Goal: Transaction & Acquisition: Purchase product/service

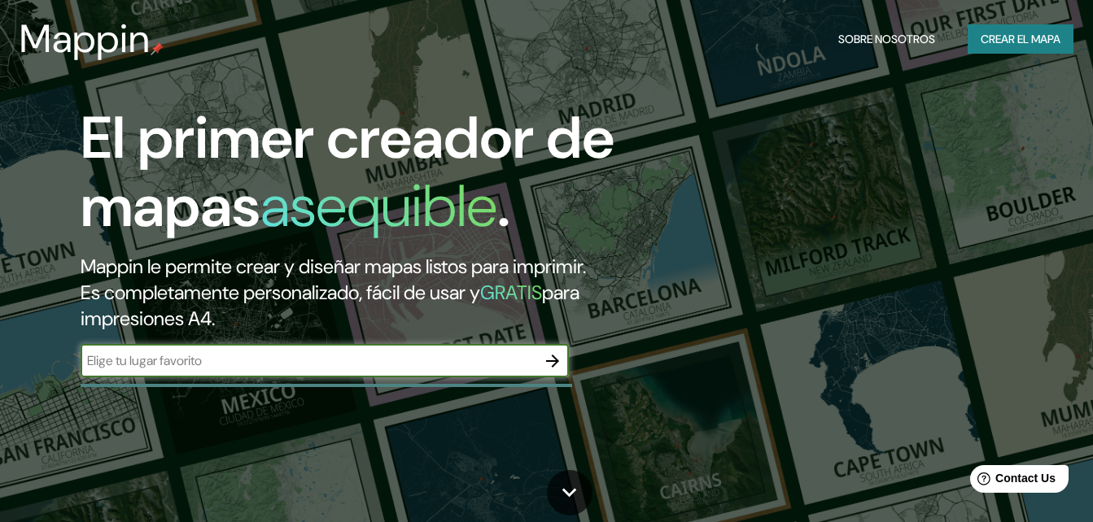
click at [547, 363] on icon "button" at bounding box center [553, 362] width 20 height 20
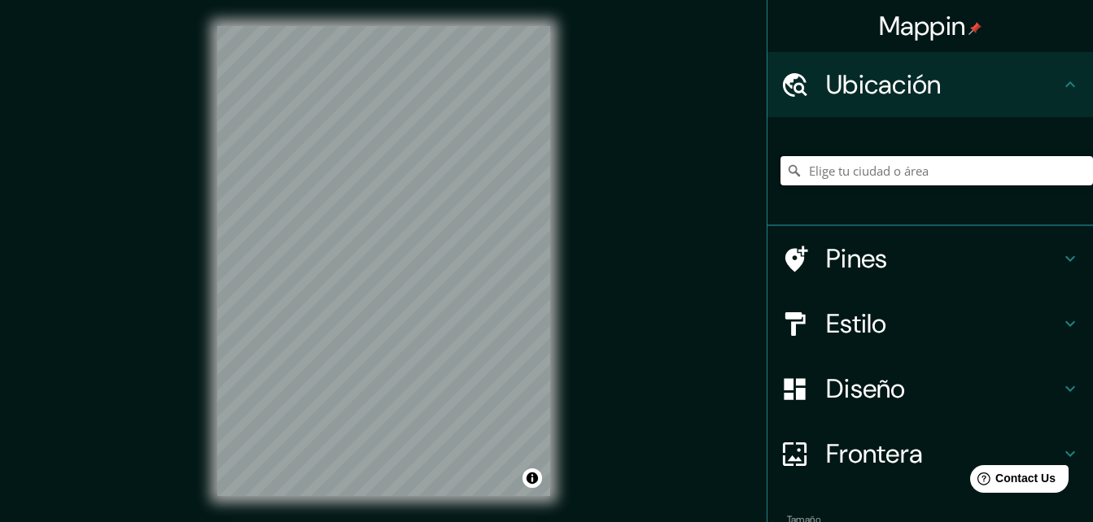
click at [832, 170] on input "Elige tu ciudad o área" at bounding box center [936, 170] width 313 height 29
click at [822, 185] on input "Chimbote, [GEOGRAPHIC_DATA], [GEOGRAPHIC_DATA]" at bounding box center [936, 170] width 313 height 29
click at [825, 180] on input "Chimbote, [GEOGRAPHIC_DATA], [GEOGRAPHIC_DATA]" at bounding box center [936, 170] width 313 height 29
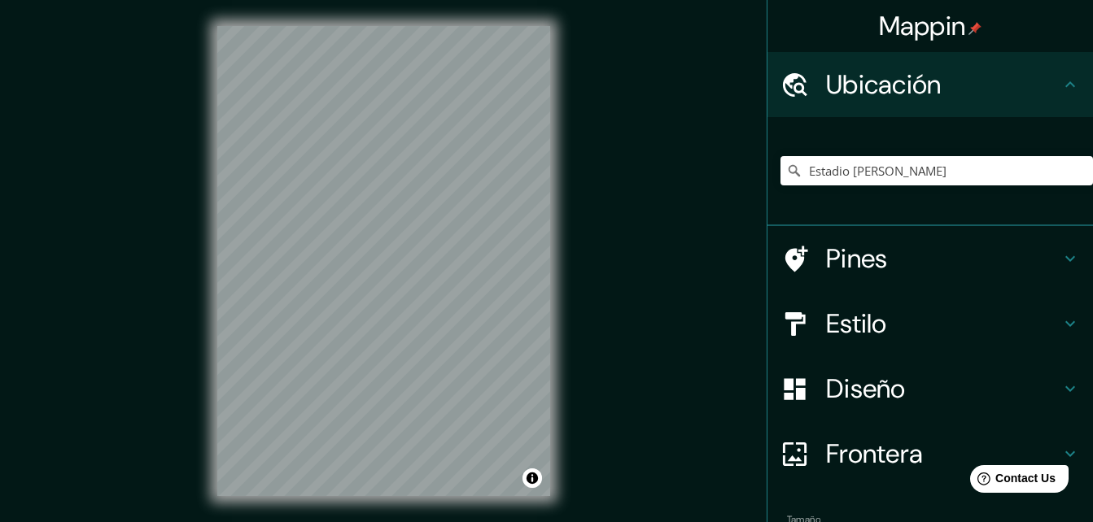
click at [597, 216] on div "Mappin Ubicación [GEOGRAPHIC_DATA][PERSON_NAME] [PERSON_NAME] [GEOGRAPHIC_DATA]…" at bounding box center [546, 274] width 1093 height 549
click at [1025, 175] on input "Estadio [PERSON_NAME]" at bounding box center [936, 170] width 313 height 29
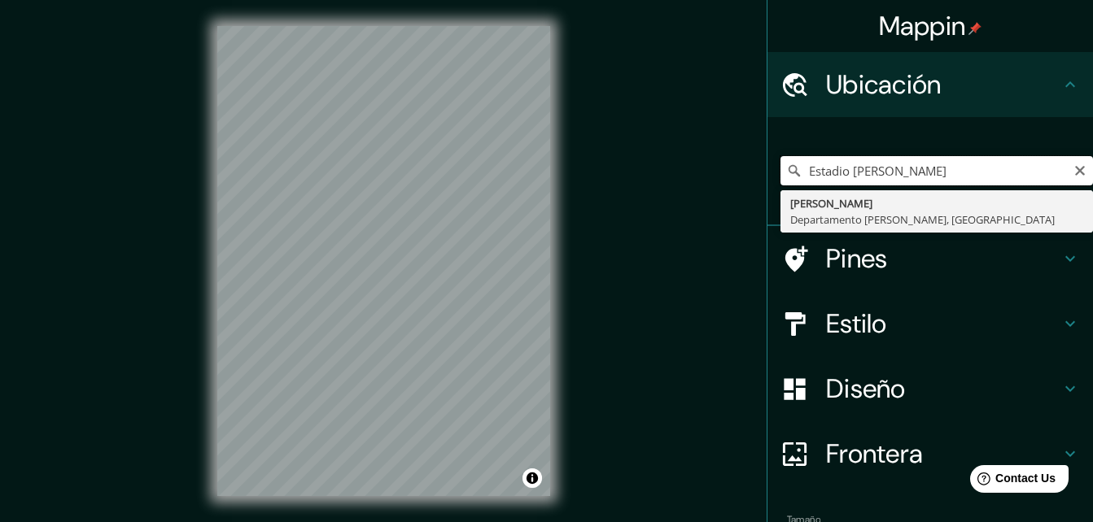
click at [898, 179] on input "Estadio [PERSON_NAME]" at bounding box center [936, 170] width 313 height 29
paste input "[GEOGRAPHIC_DATA]"
click at [949, 163] on input "Sur, [GEOGRAPHIC_DATA], [GEOGRAPHIC_DATA] 1390000, [GEOGRAPHIC_DATA]" at bounding box center [936, 170] width 313 height 29
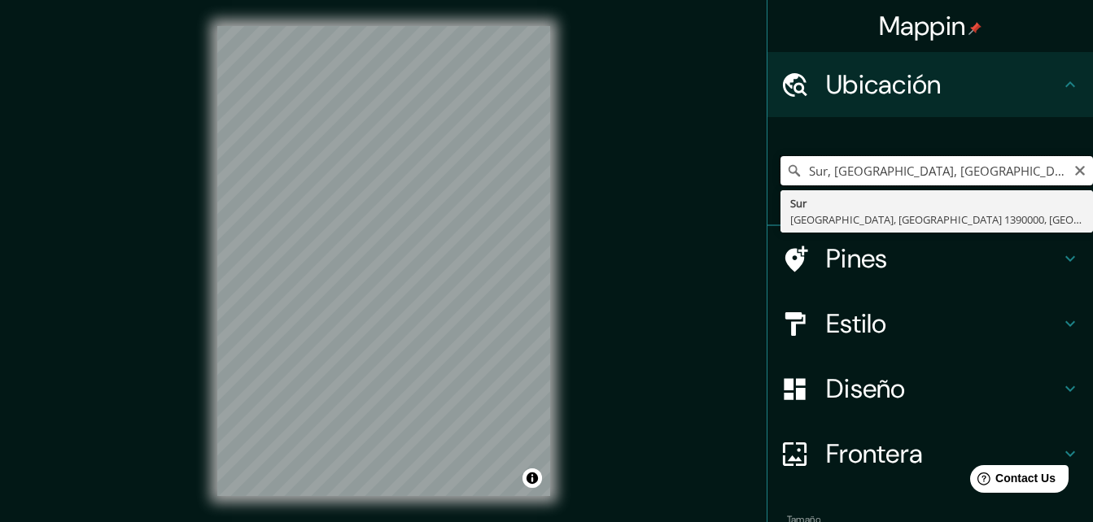
click at [947, 163] on input "Sur, [GEOGRAPHIC_DATA], [GEOGRAPHIC_DATA] 1390000, [GEOGRAPHIC_DATA]" at bounding box center [936, 170] width 313 height 29
paste input "[GEOGRAPHIC_DATA]"
type input "Sur, [GEOGRAPHIC_DATA], [GEOGRAPHIC_DATA] 1390000, [GEOGRAPHIC_DATA]"
click at [904, 177] on input "Sur, [GEOGRAPHIC_DATA], [GEOGRAPHIC_DATA] 1390000, [GEOGRAPHIC_DATA]" at bounding box center [936, 170] width 313 height 29
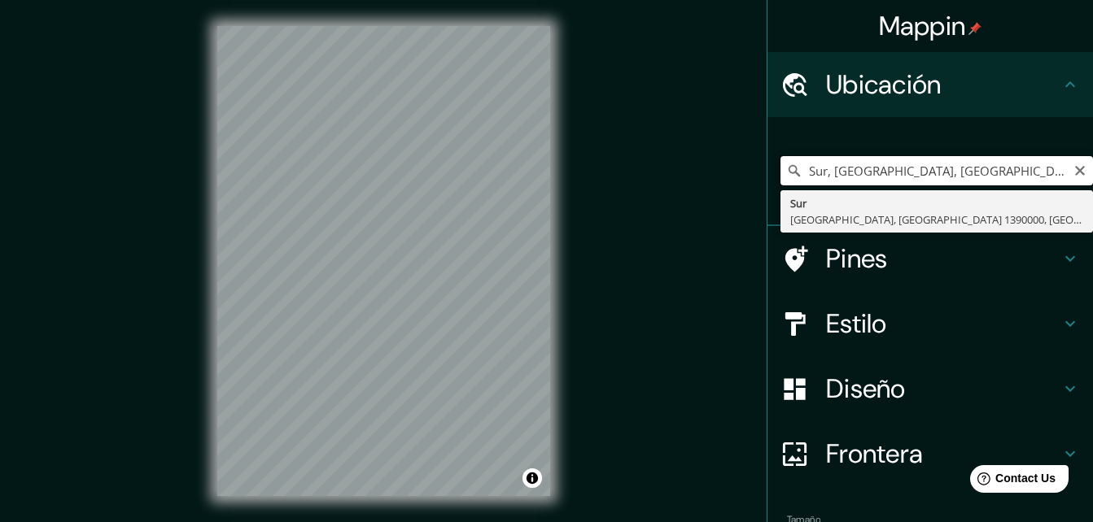
click at [904, 177] on input "Sur, [GEOGRAPHIC_DATA], [GEOGRAPHIC_DATA] 1390000, [GEOGRAPHIC_DATA]" at bounding box center [936, 170] width 313 height 29
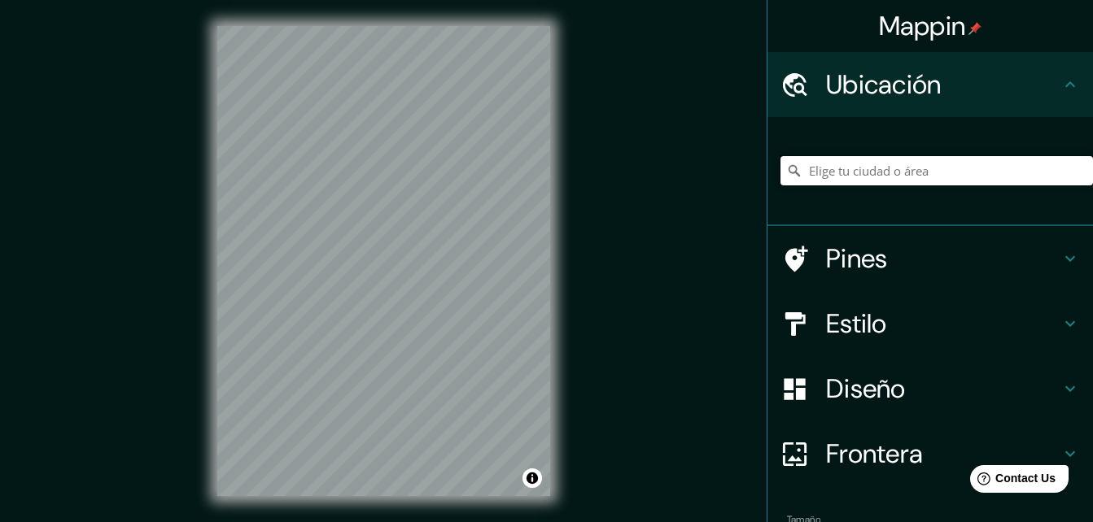
paste input "[GEOGRAPHIC_DATA]"
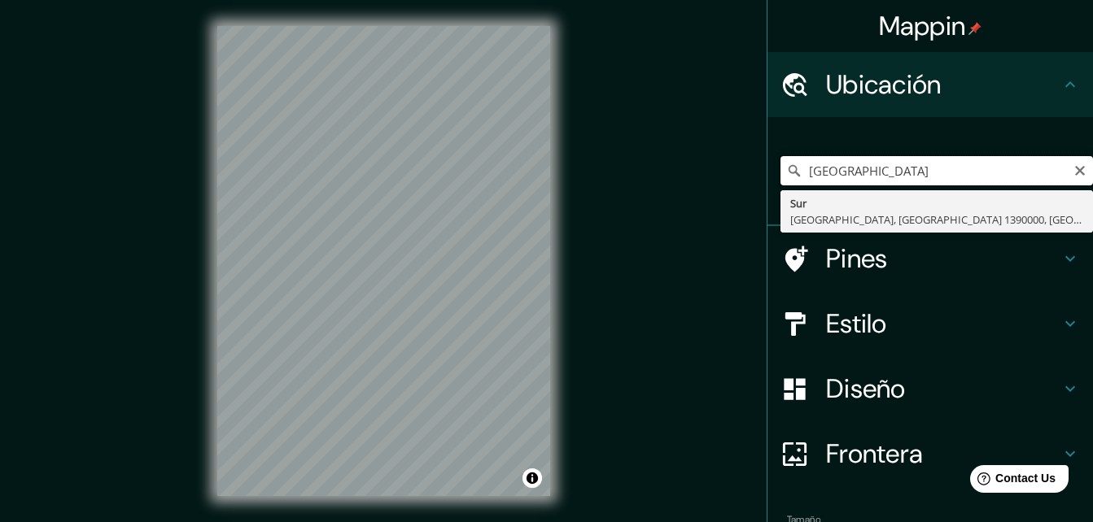
drag, startPoint x: 958, startPoint y: 174, endPoint x: 577, endPoint y: 228, distance: 384.6
click at [595, 224] on div "Mappin Ubicación [GEOGRAPHIC_DATA] [GEOGRAPHIC_DATA], [GEOGRAPHIC_DATA] 1390000…" at bounding box center [546, 274] width 1093 height 549
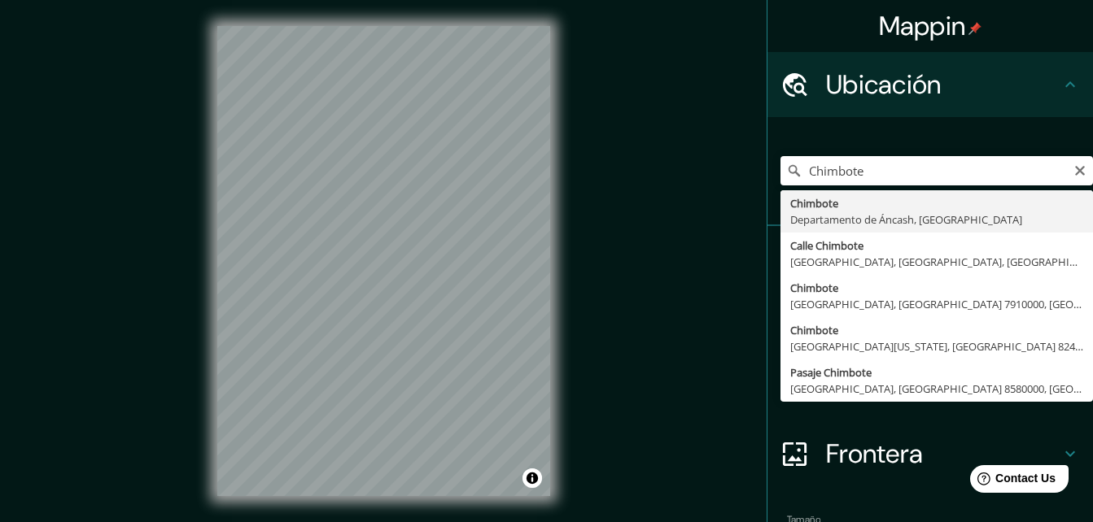
type input "Chimbote, [GEOGRAPHIC_DATA], [GEOGRAPHIC_DATA]"
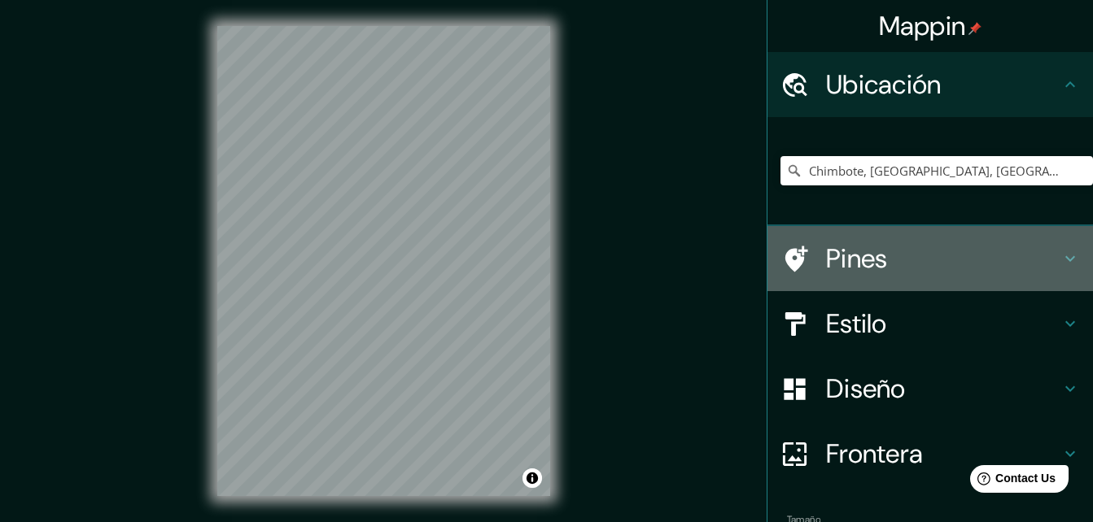
click at [1060, 251] on icon at bounding box center [1070, 259] width 20 height 20
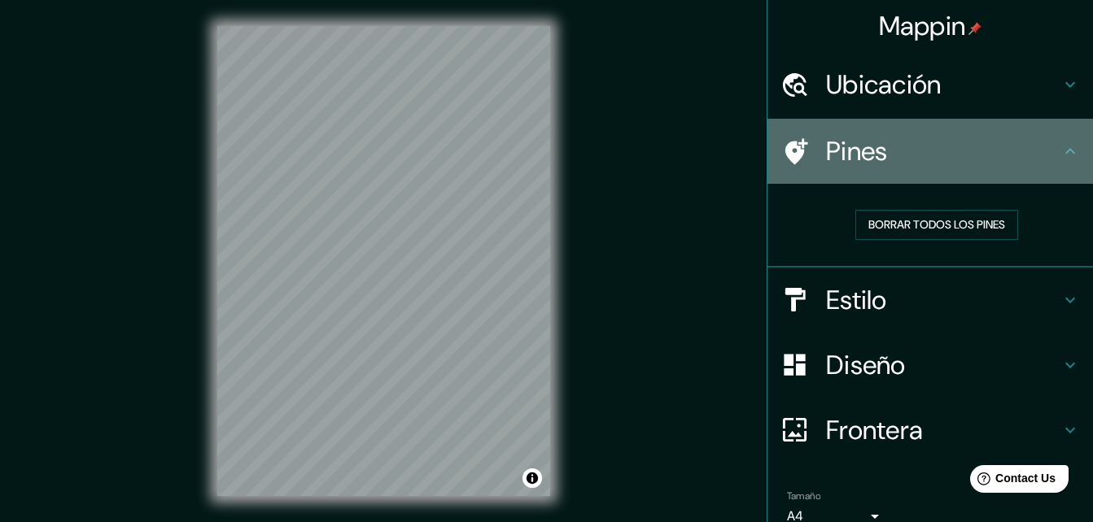
click at [1060, 152] on icon at bounding box center [1070, 152] width 20 height 20
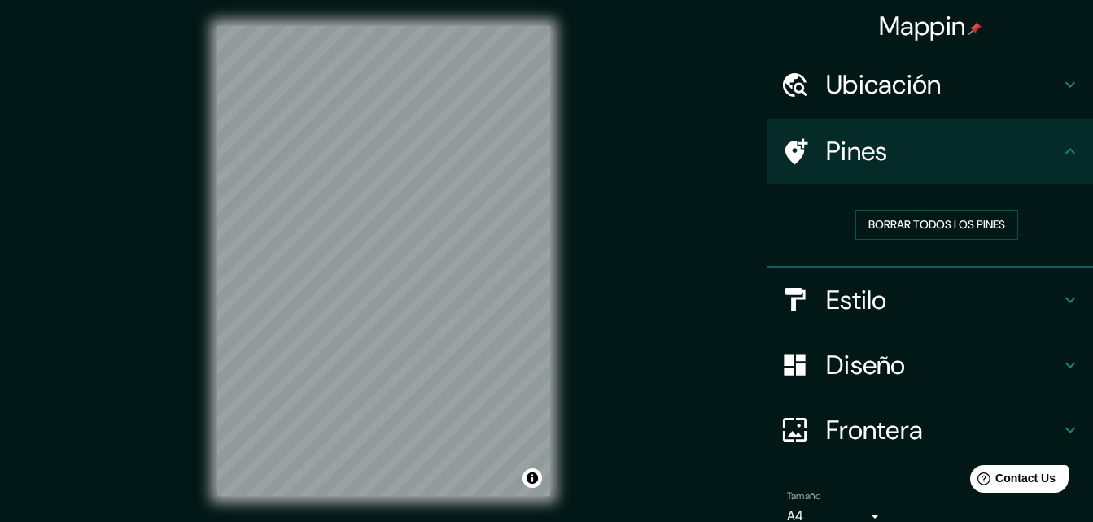
click at [1032, 291] on h4 "Estilo" at bounding box center [943, 300] width 234 height 33
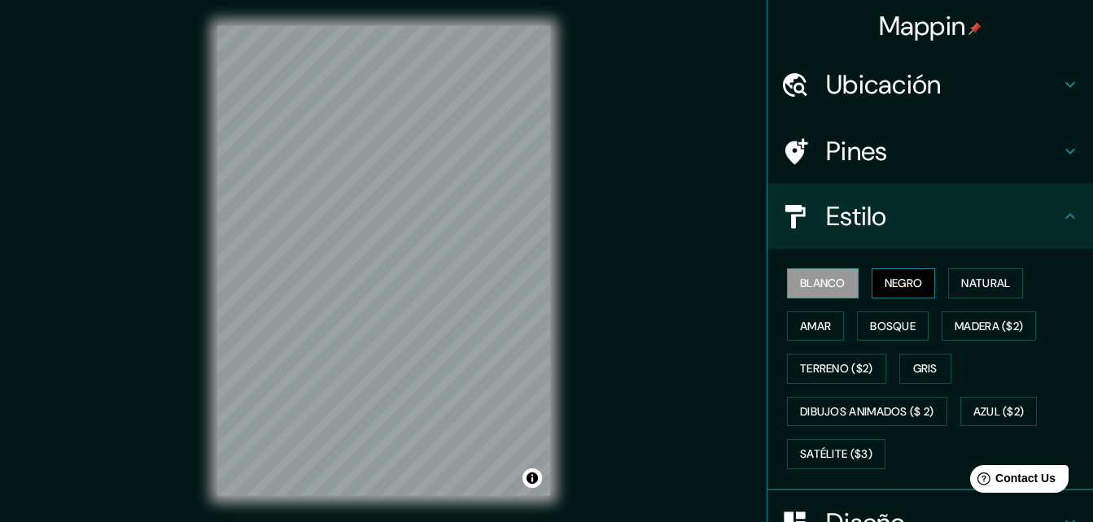
click at [901, 282] on font "Negro" at bounding box center [904, 283] width 38 height 20
click at [976, 282] on font "Natural" at bounding box center [985, 283] width 49 height 20
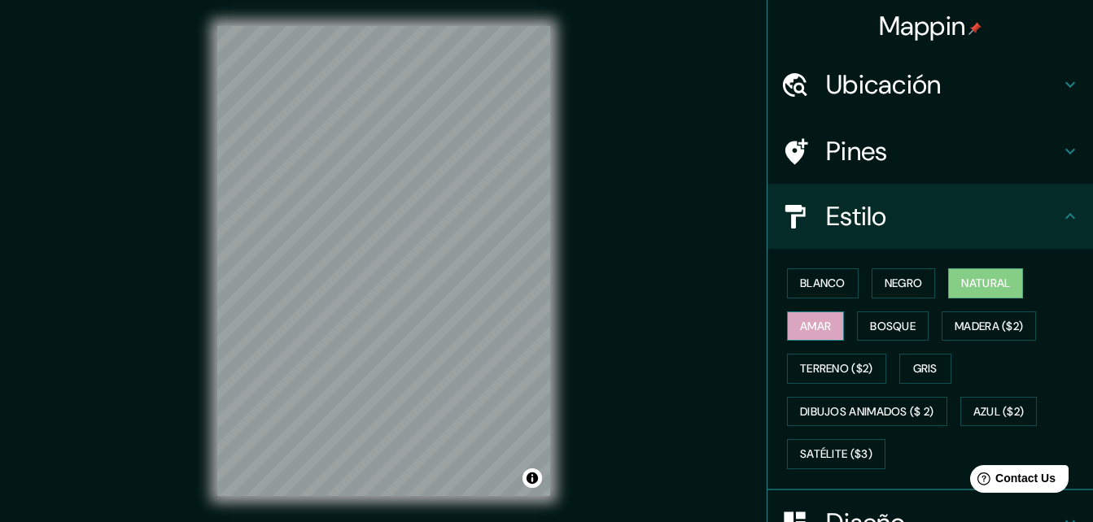
click at [800, 324] on font "Amar" at bounding box center [815, 327] width 31 height 20
click at [916, 361] on font "Gris" at bounding box center [925, 369] width 24 height 20
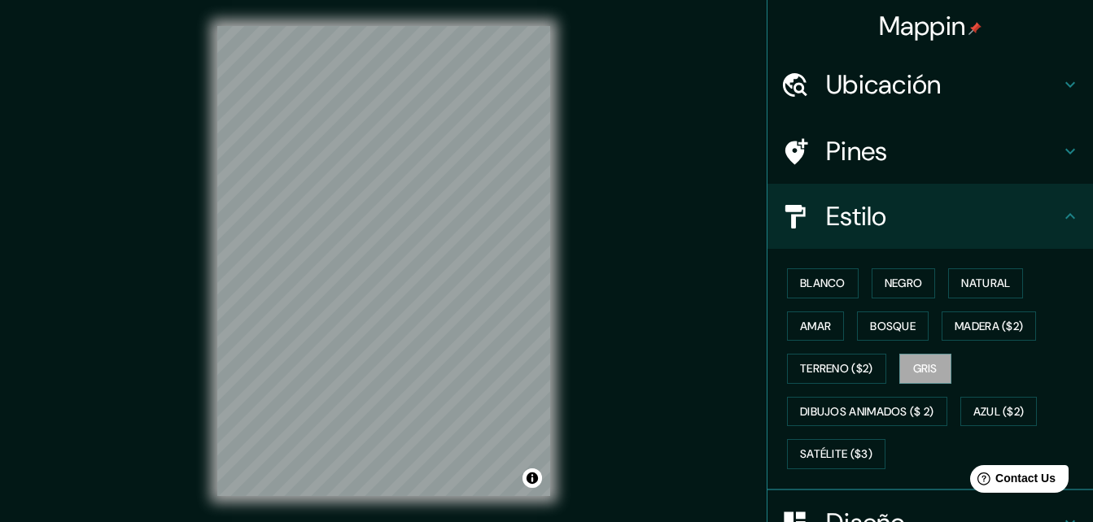
click at [818, 268] on div "Blanco Negro Natural [PERSON_NAME] ($2) Terreno ($2) Gris Dibujos animados ($ 2…" at bounding box center [936, 369] width 313 height 214
click at [820, 274] on font "Blanco" at bounding box center [823, 283] width 46 height 20
click at [1062, 221] on icon at bounding box center [1070, 217] width 20 height 20
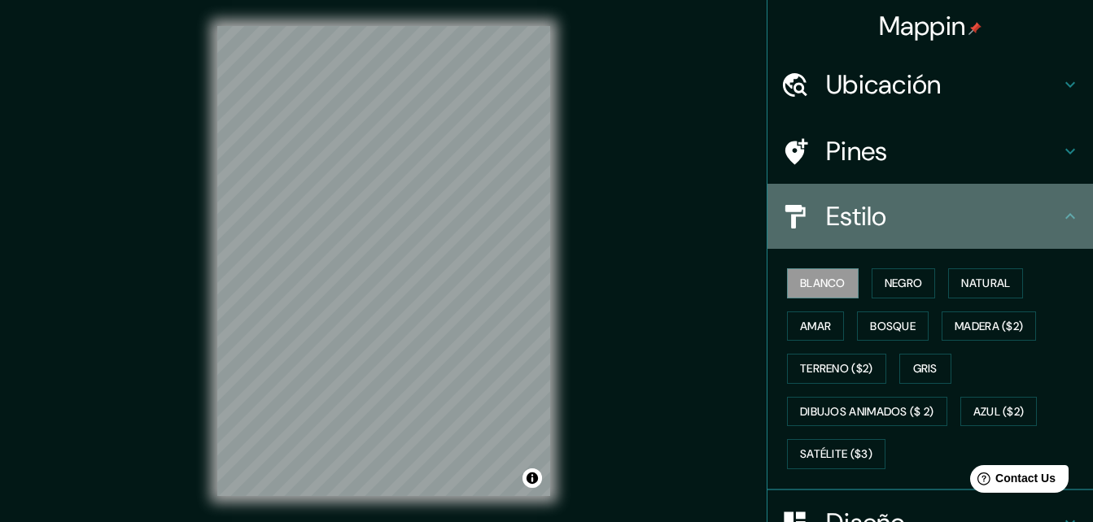
click at [1061, 213] on icon at bounding box center [1070, 217] width 20 height 20
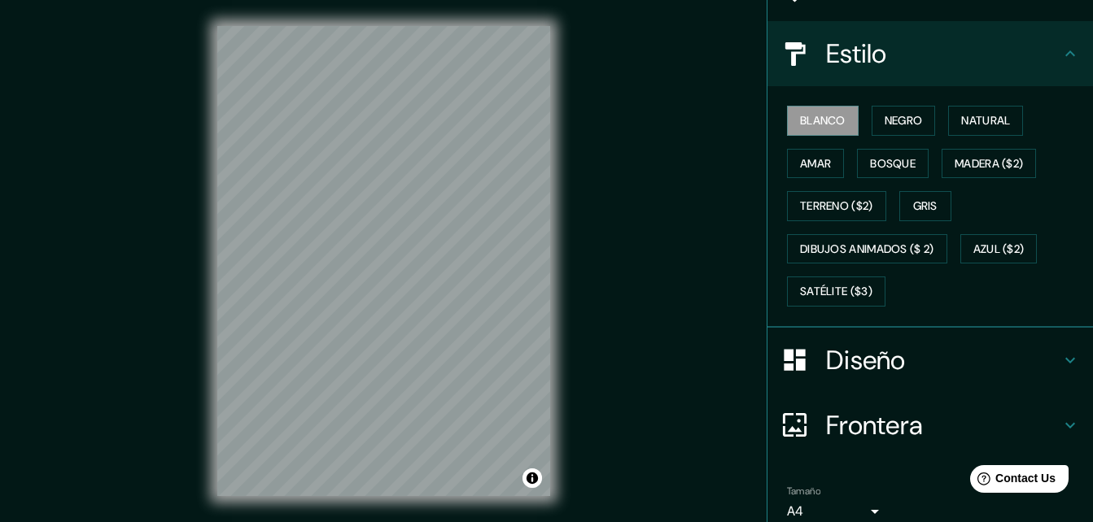
click at [1030, 361] on h4 "Diseño" at bounding box center [943, 360] width 234 height 33
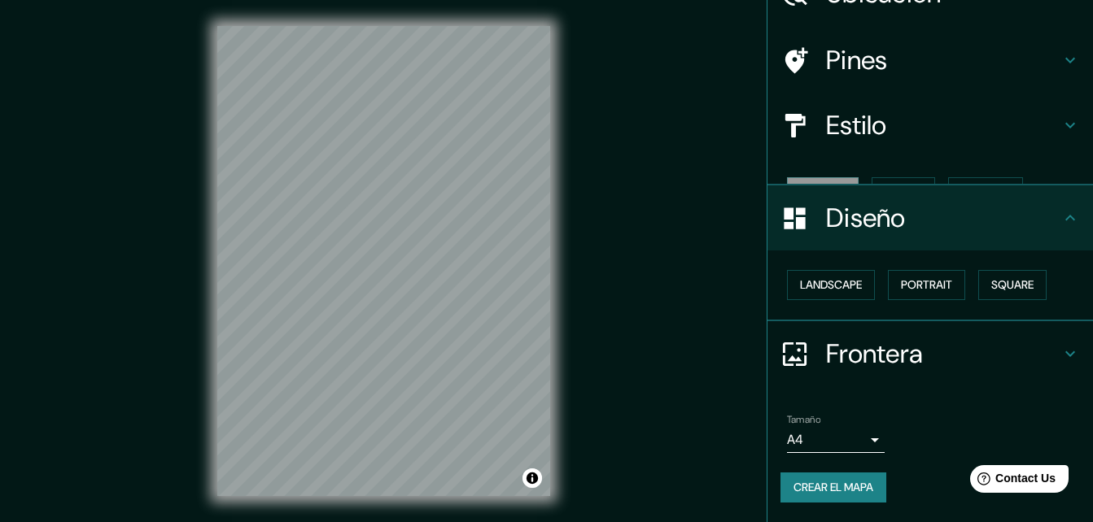
scroll to position [63, 0]
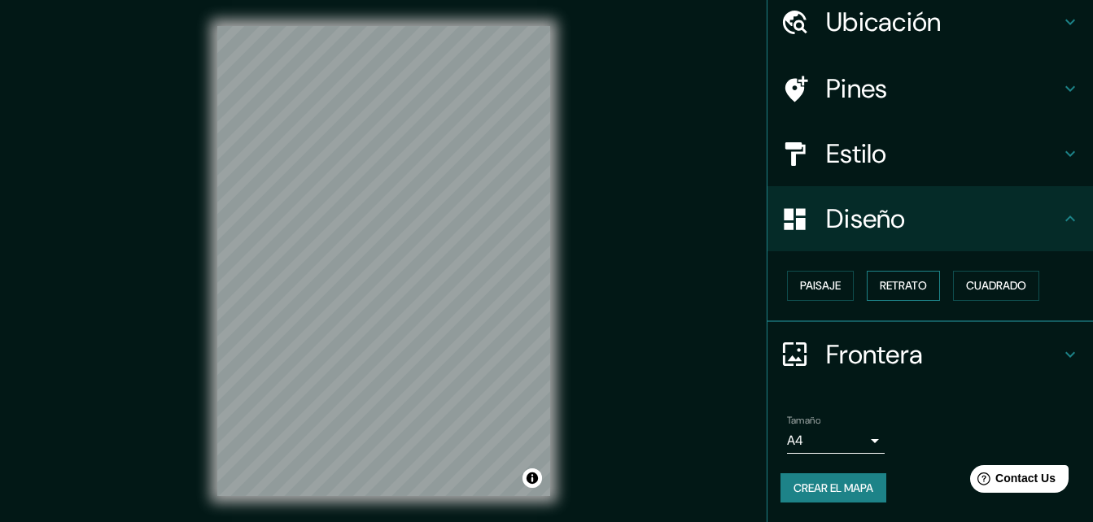
click at [903, 288] on font "Retrato" at bounding box center [903, 286] width 47 height 20
drag, startPoint x: 895, startPoint y: 283, endPoint x: 888, endPoint y: 279, distance: 8.4
click at [894, 283] on font "Retrato" at bounding box center [903, 286] width 47 height 20
click at [815, 288] on font "Paisaje" at bounding box center [820, 286] width 41 height 20
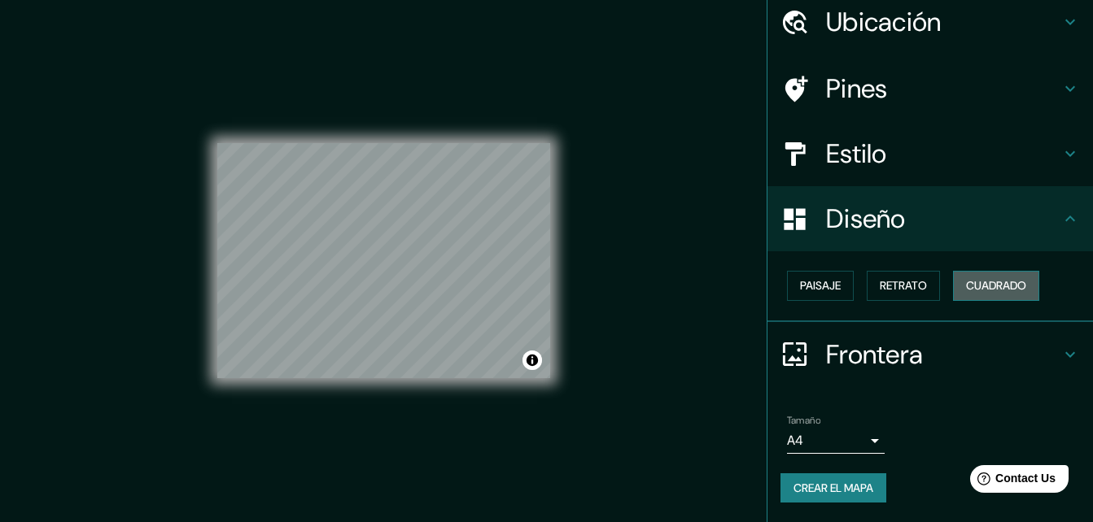
click at [992, 289] on font "Cuadrado" at bounding box center [996, 286] width 60 height 20
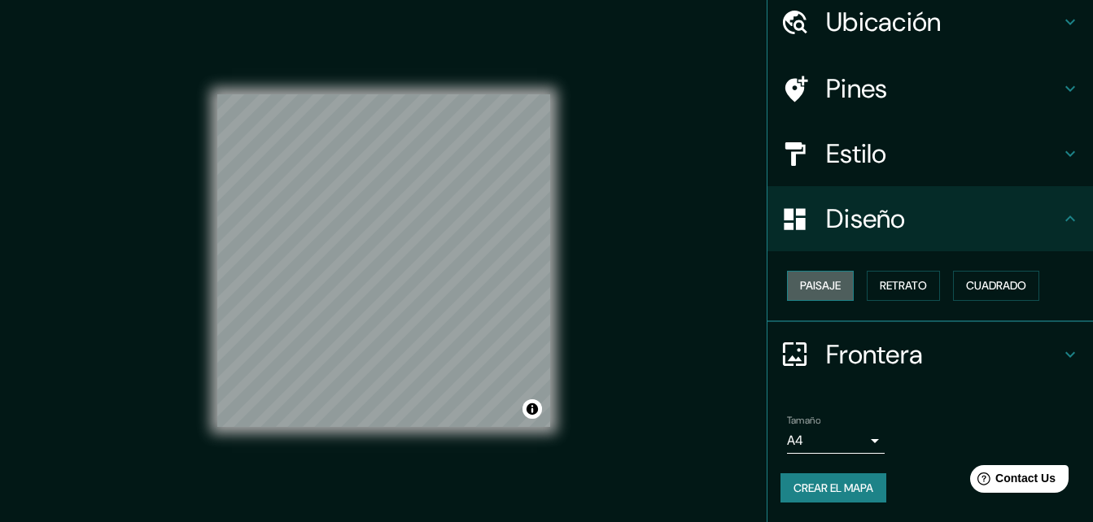
click at [830, 289] on font "Paisaje" at bounding box center [820, 286] width 41 height 20
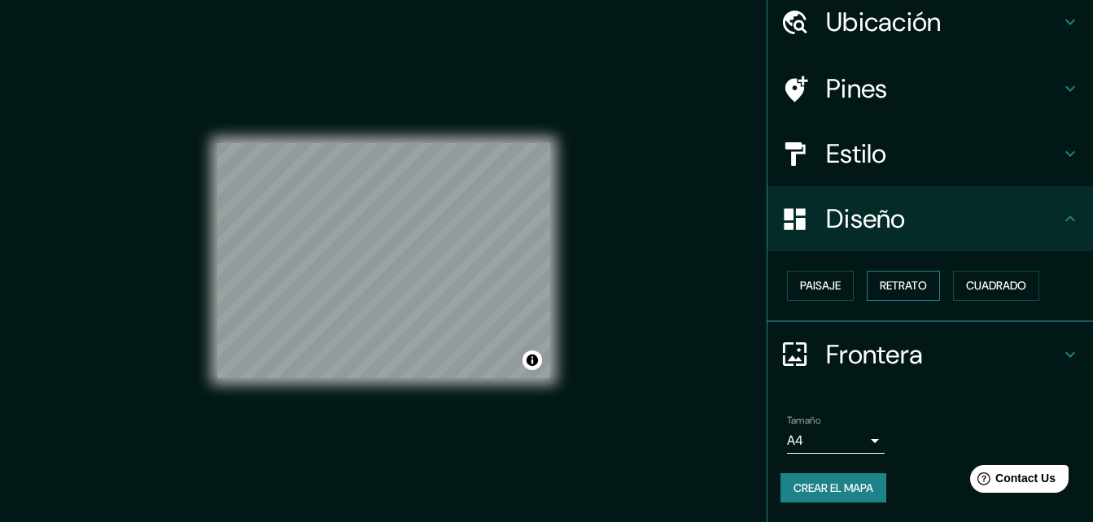
click at [899, 285] on font "Retrato" at bounding box center [903, 286] width 47 height 20
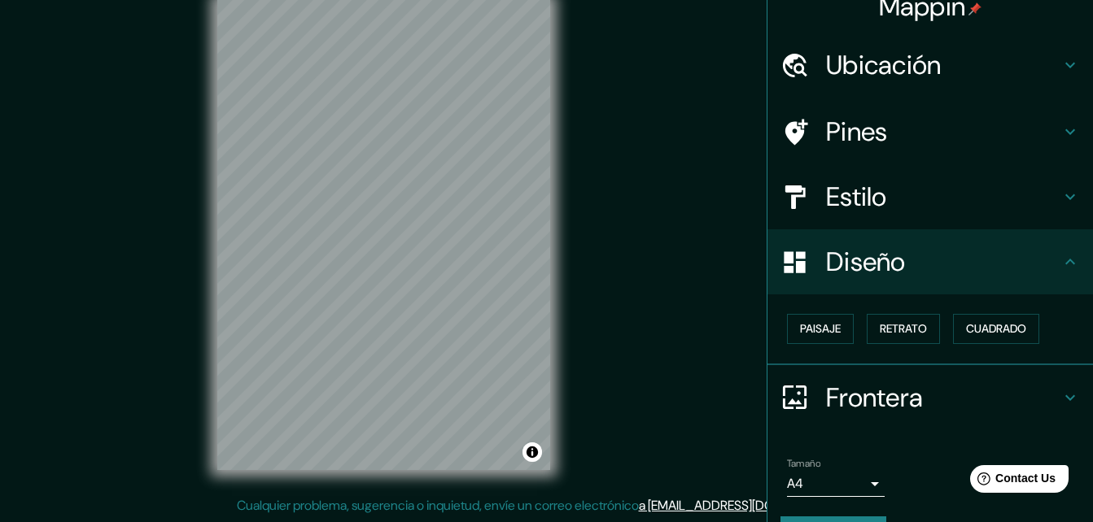
scroll to position [0, 0]
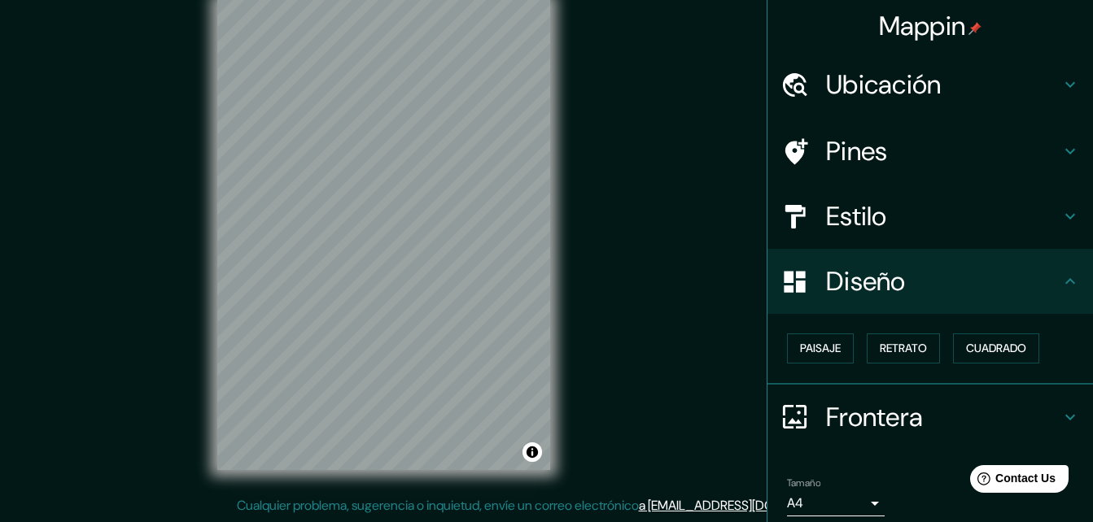
click at [940, 155] on h4 "Pines" at bounding box center [943, 151] width 234 height 33
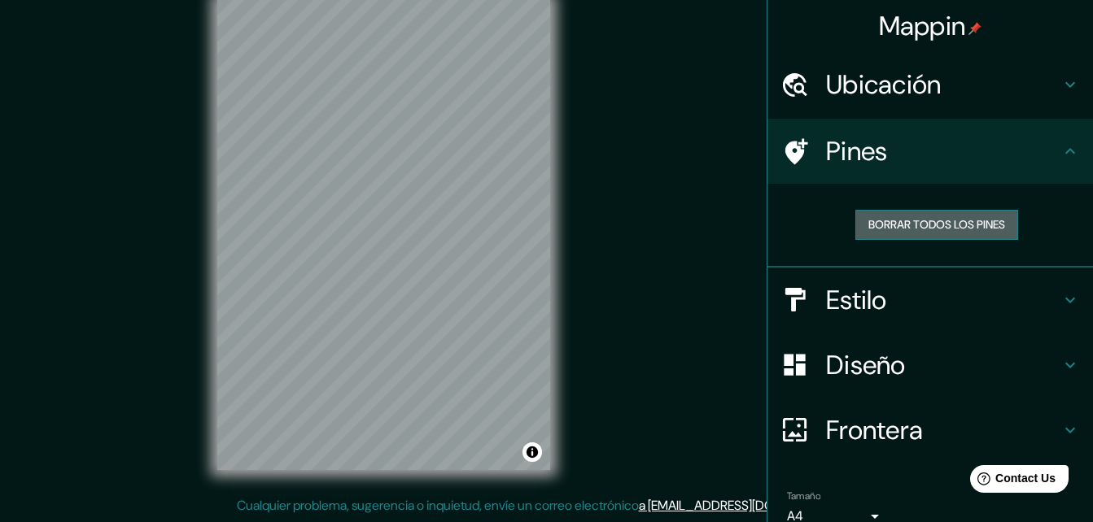
click at [951, 227] on font "Borrar todos los pines" at bounding box center [936, 225] width 137 height 20
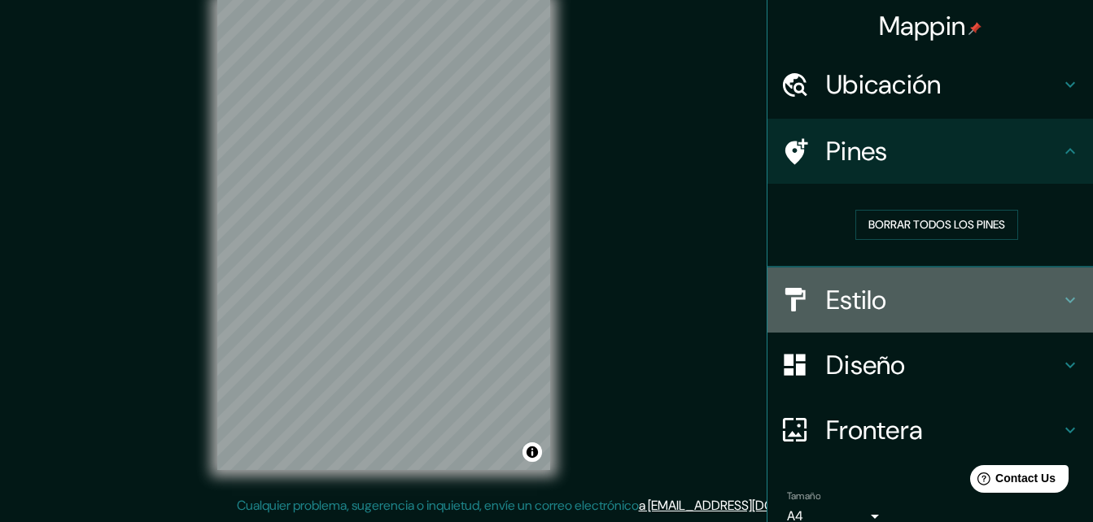
click at [926, 283] on div "Estilo" at bounding box center [930, 300] width 326 height 65
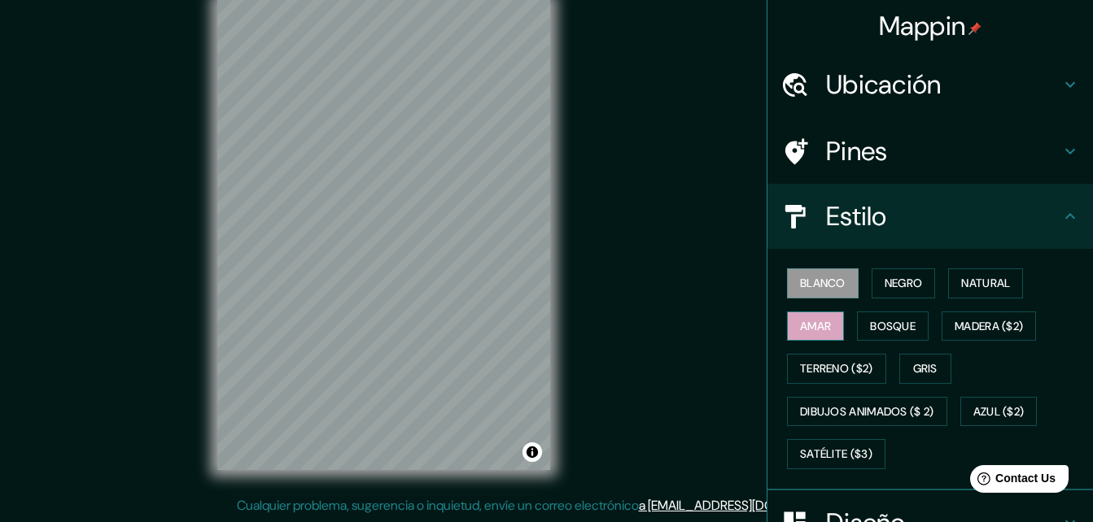
click at [811, 335] on font "Amar" at bounding box center [815, 327] width 31 height 20
click at [815, 280] on font "Blanco" at bounding box center [823, 283] width 46 height 20
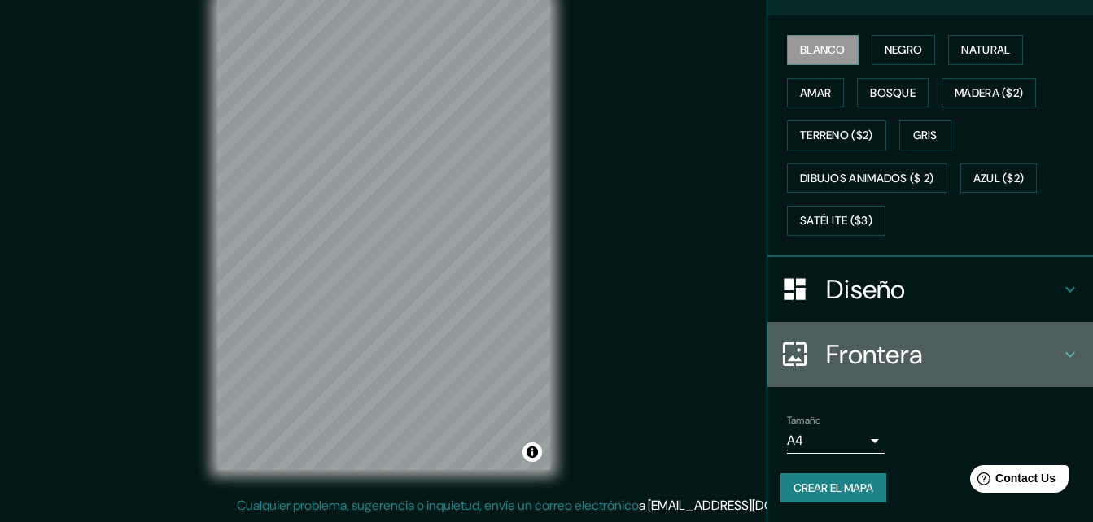
click at [970, 351] on h4 "Frontera" at bounding box center [943, 355] width 234 height 33
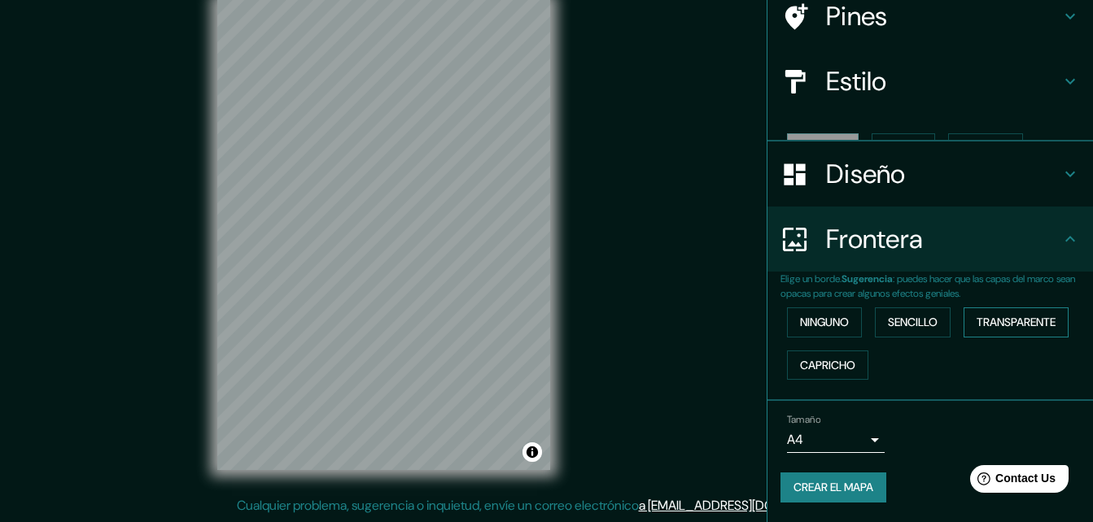
scroll to position [107, 0]
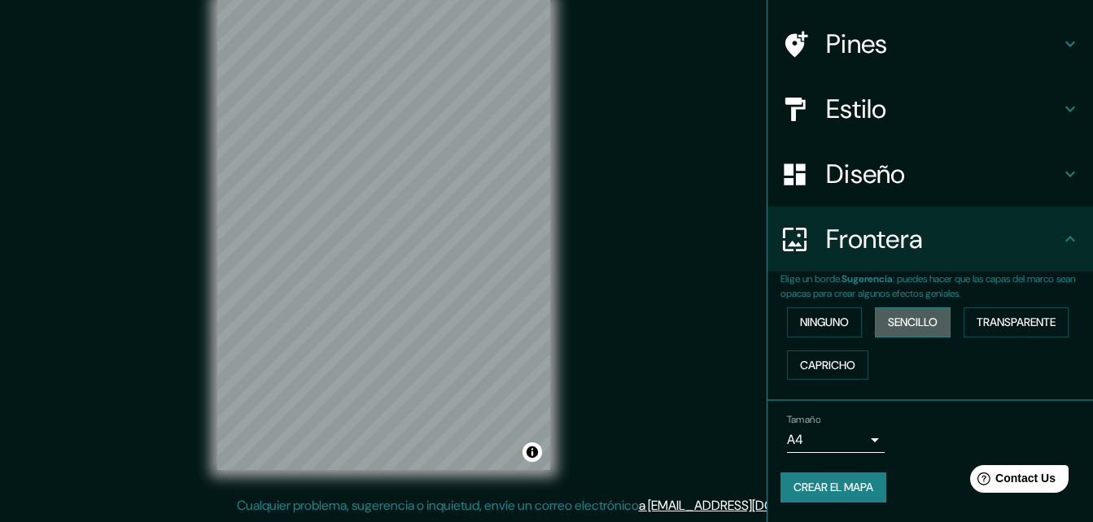
click at [897, 323] on font "Sencillo" at bounding box center [913, 323] width 50 height 20
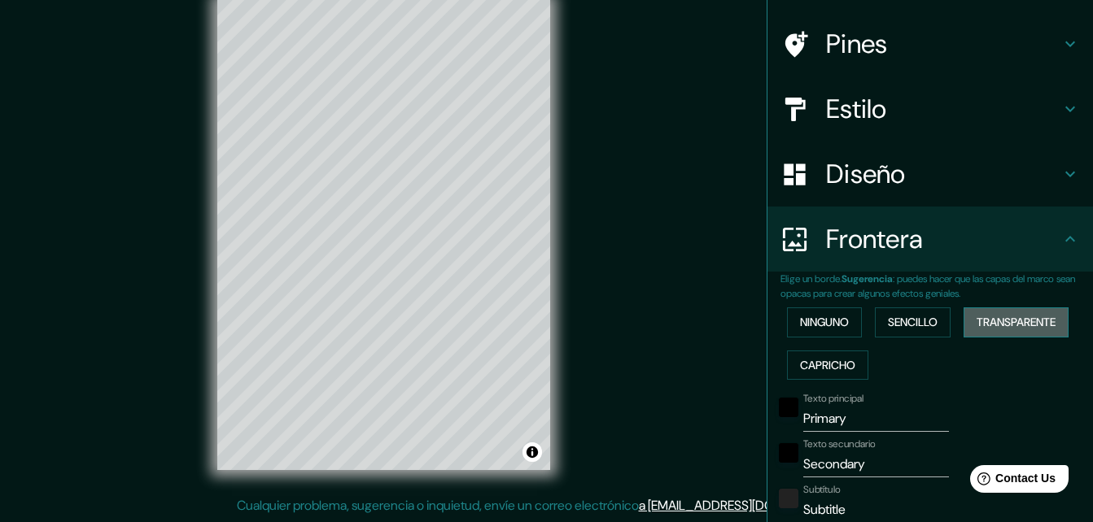
click at [1018, 327] on font "Transparente" at bounding box center [1016, 323] width 79 height 20
click at [828, 363] on font "Capricho" at bounding box center [827, 366] width 55 height 20
click at [827, 331] on font "Ninguno" at bounding box center [824, 323] width 49 height 20
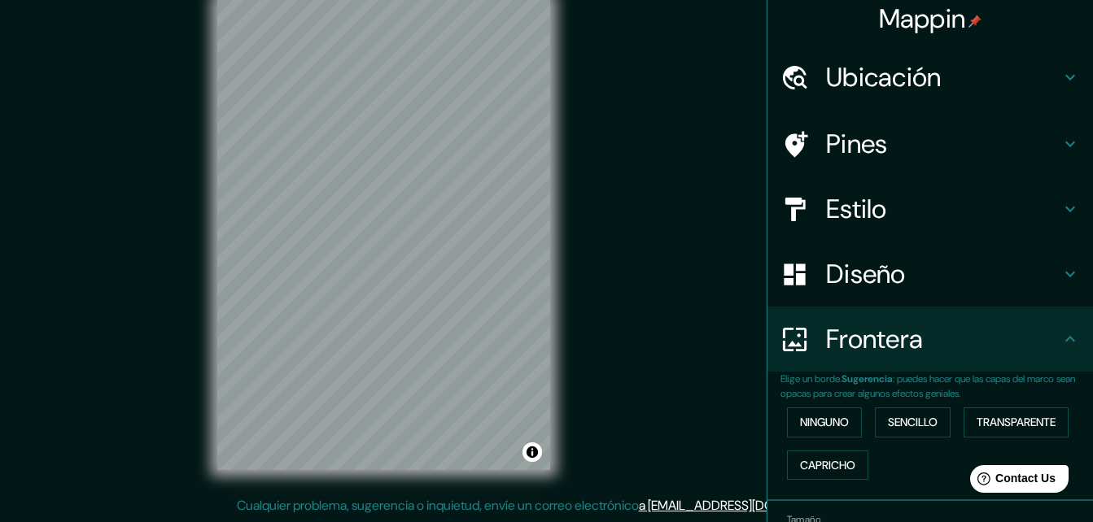
scroll to position [0, 0]
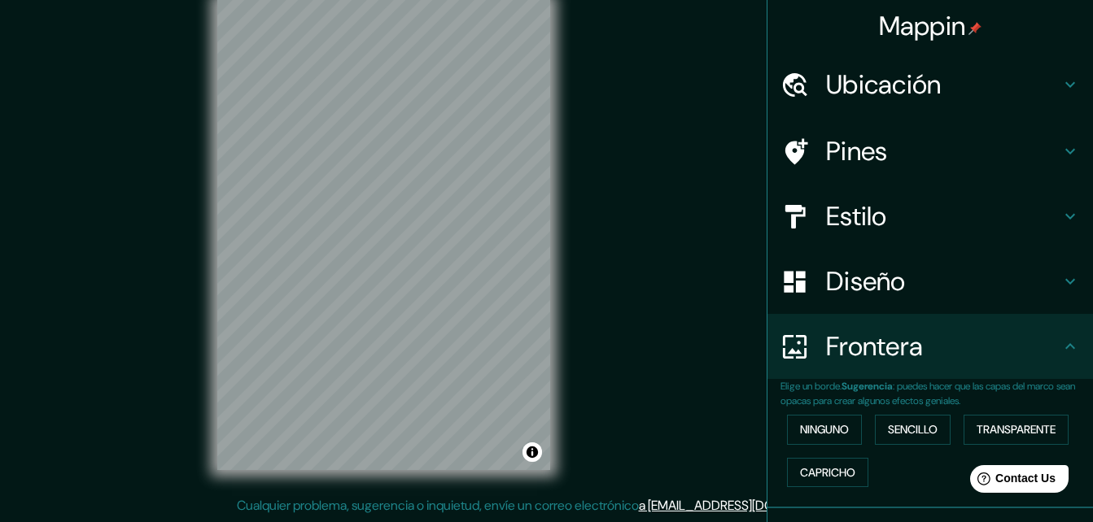
click at [1007, 94] on h4 "Ubicación" at bounding box center [943, 84] width 234 height 33
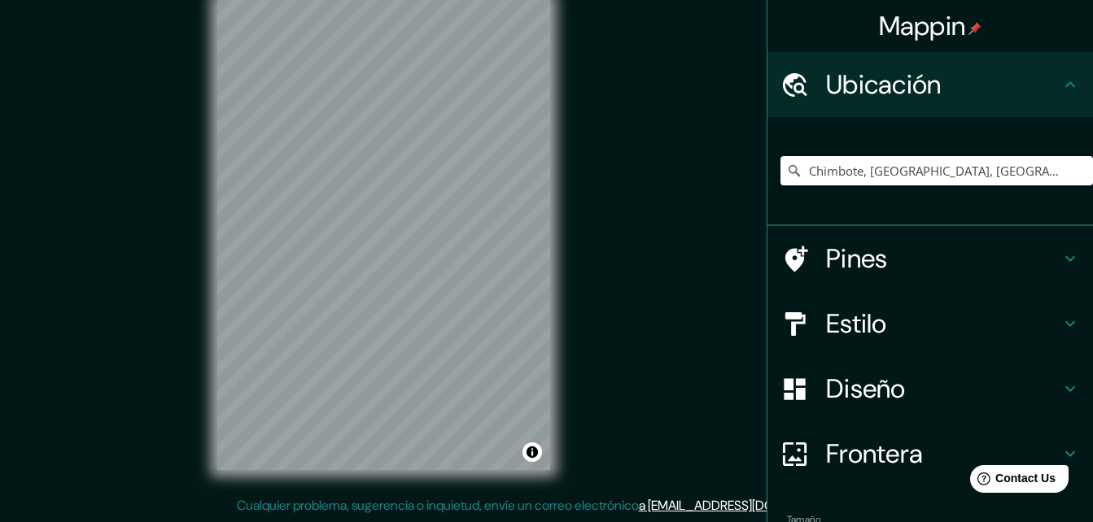
click at [1007, 94] on h4 "Ubicación" at bounding box center [943, 84] width 234 height 33
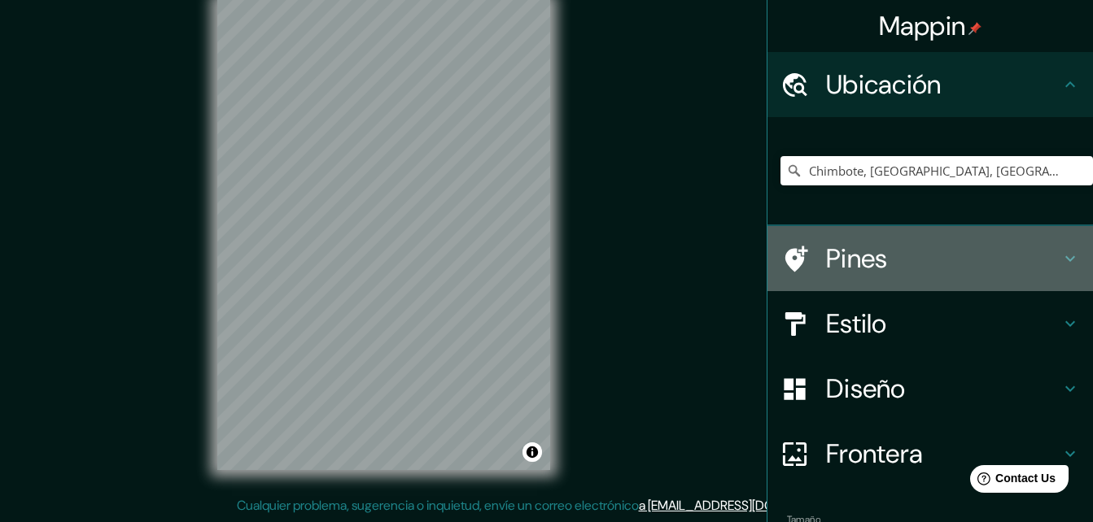
click at [986, 246] on h4 "Pines" at bounding box center [943, 259] width 234 height 33
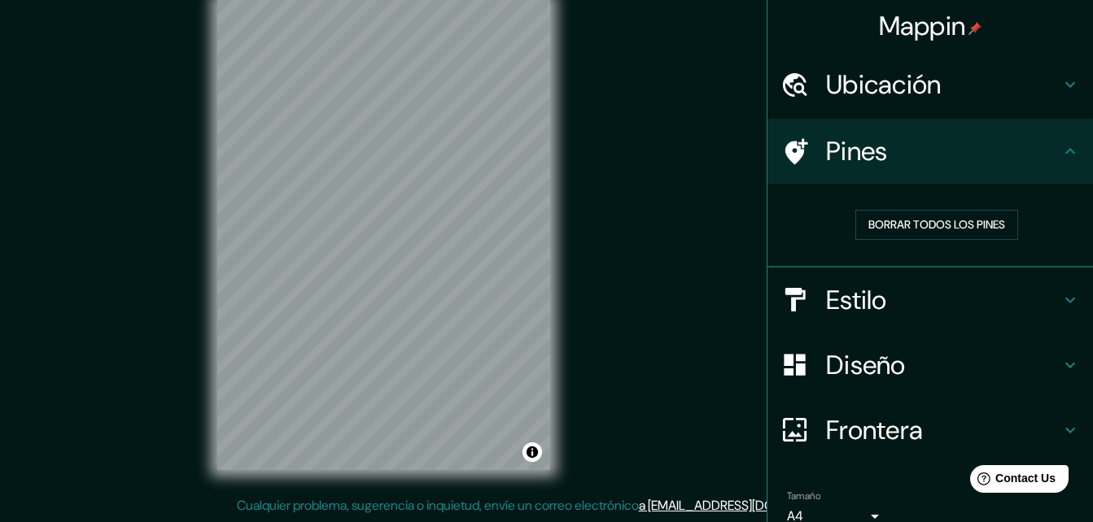
click at [977, 291] on h4 "Estilo" at bounding box center [943, 300] width 234 height 33
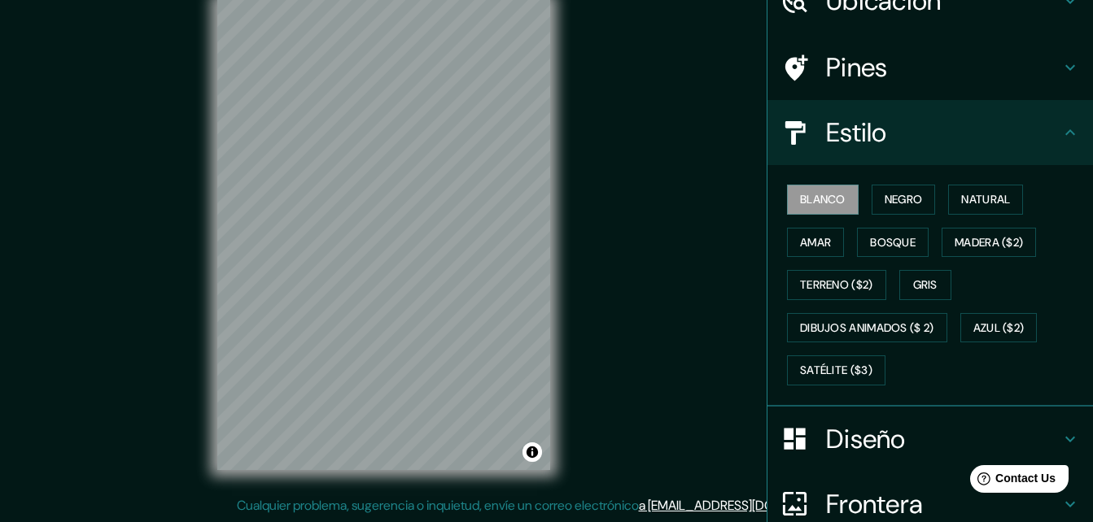
scroll to position [163, 0]
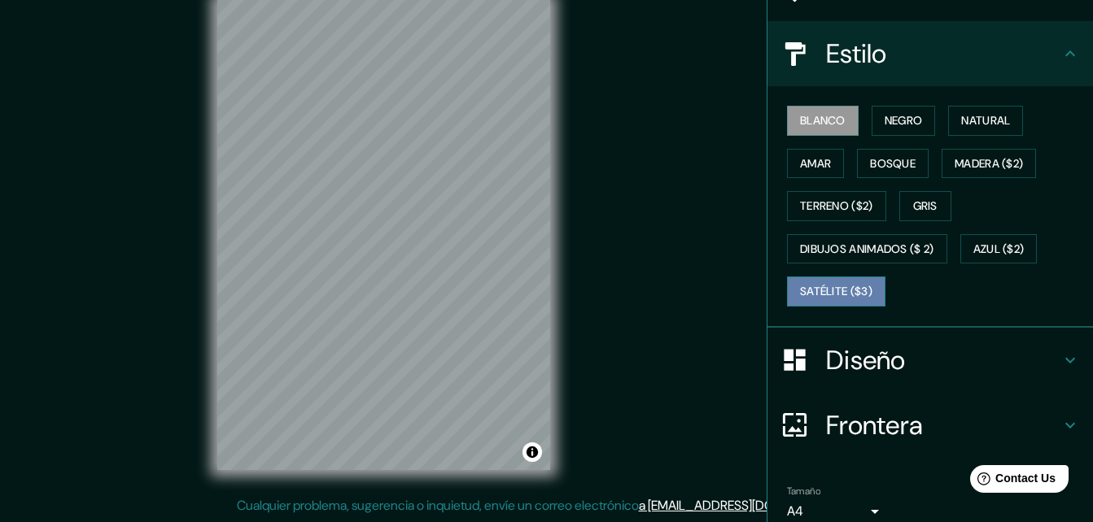
click at [843, 289] on font "Satélite ($3)" at bounding box center [836, 292] width 72 height 20
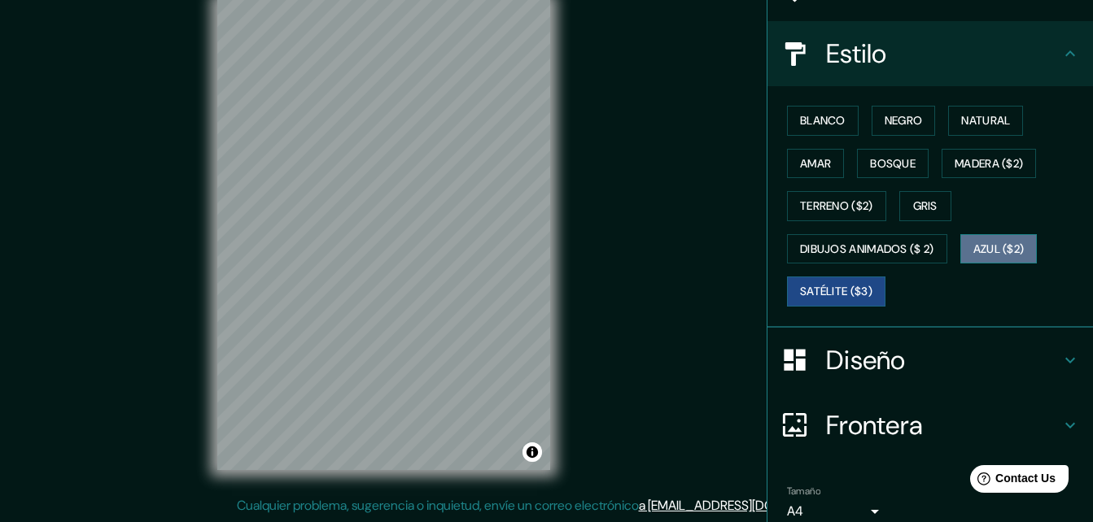
click at [987, 246] on font "Azul ($2)" at bounding box center [998, 249] width 51 height 20
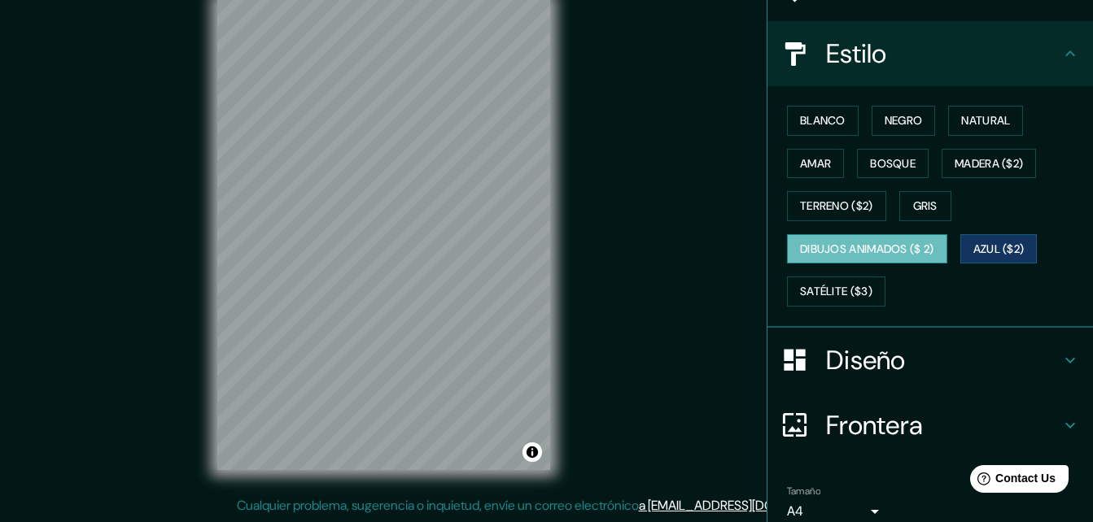
click at [853, 252] on font "Dibujos animados ($ 2)" at bounding box center [867, 249] width 134 height 20
click at [916, 210] on font "Gris" at bounding box center [925, 206] width 24 height 20
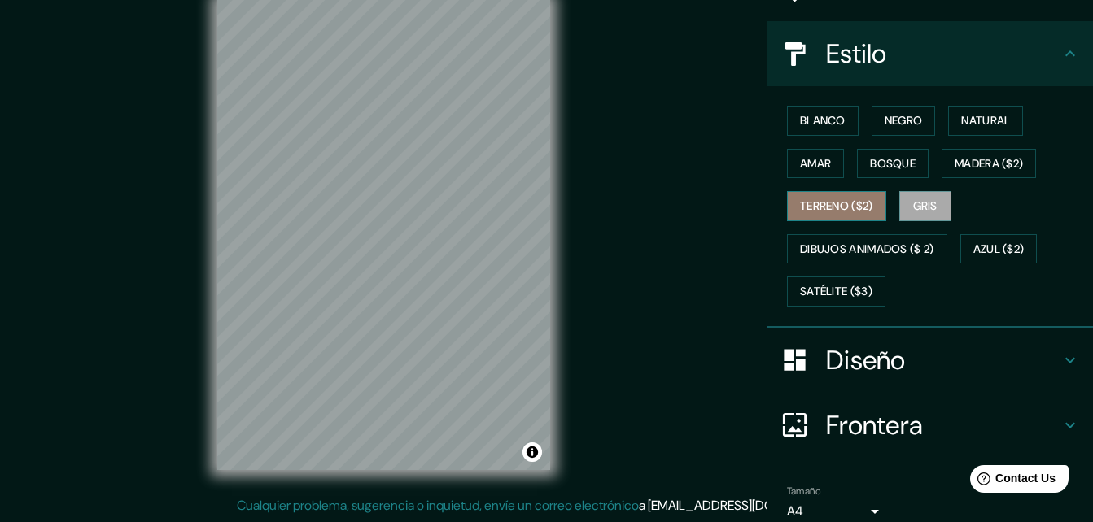
click at [818, 195] on button "Terreno ($2)" at bounding box center [836, 206] width 99 height 30
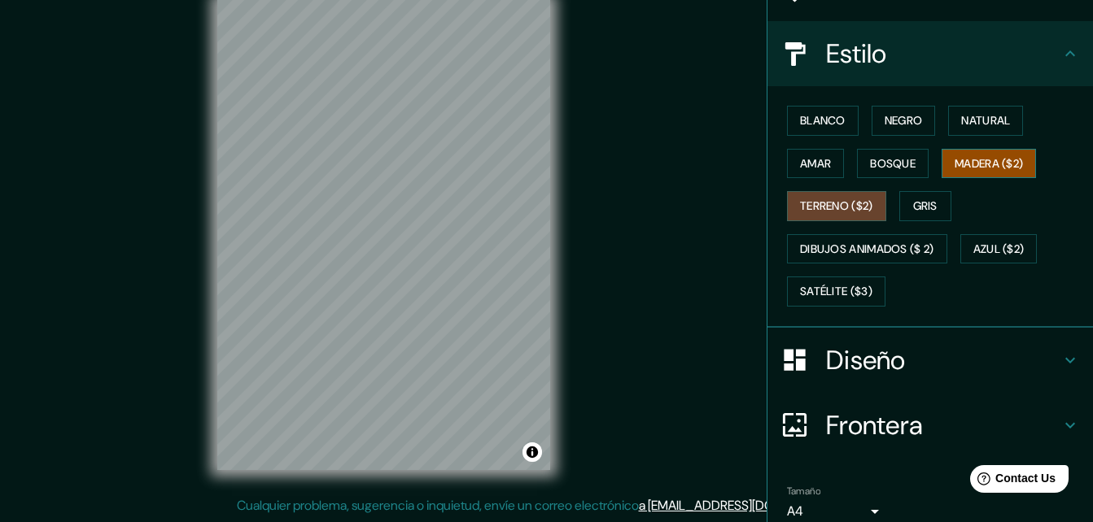
click at [1001, 164] on font "Madera ($2)" at bounding box center [989, 164] width 68 height 20
click at [883, 164] on font "Bosque" at bounding box center [893, 164] width 46 height 20
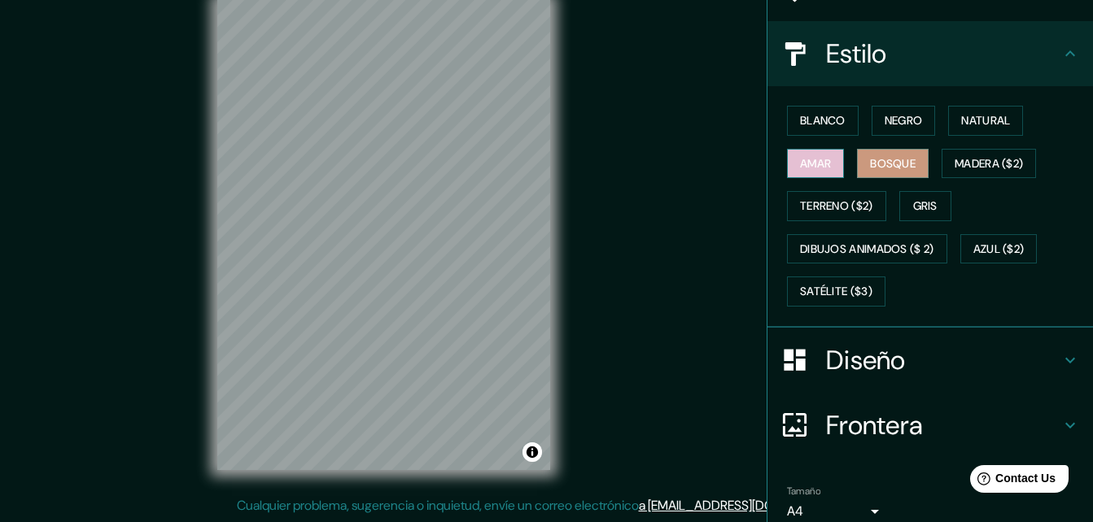
click at [807, 154] on font "Amar" at bounding box center [815, 164] width 31 height 20
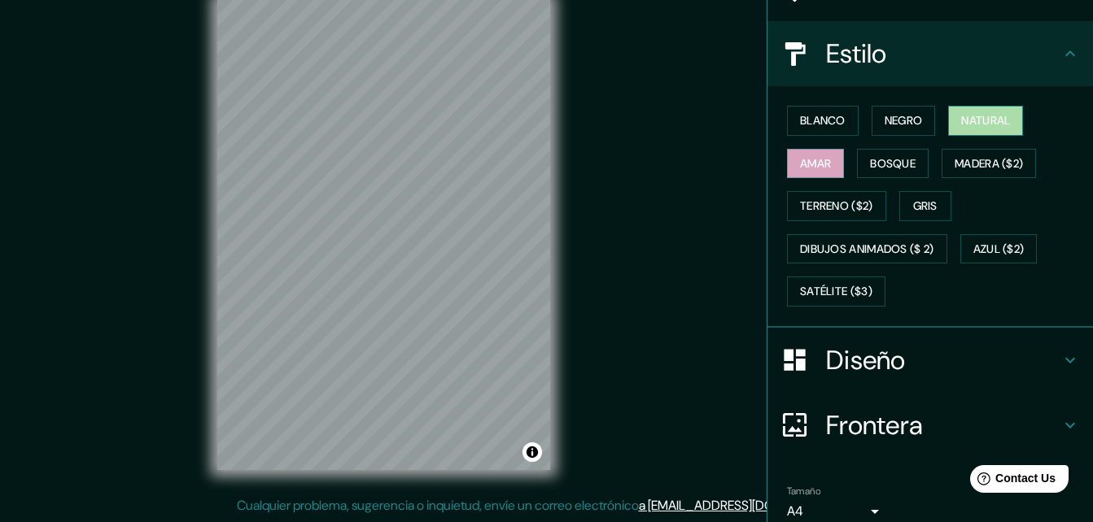
click at [990, 115] on font "Natural" at bounding box center [985, 121] width 49 height 20
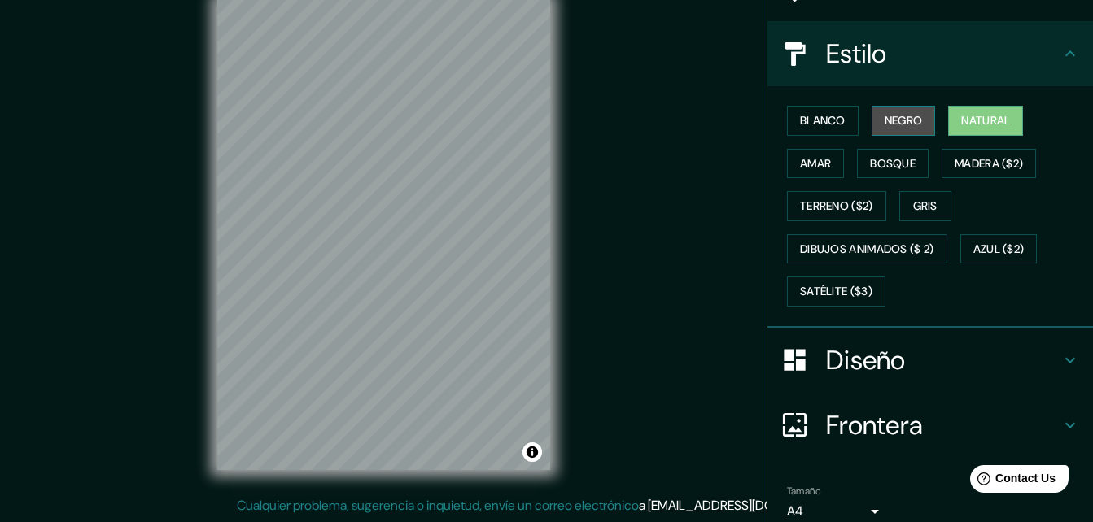
click at [885, 120] on font "Negro" at bounding box center [904, 121] width 38 height 20
click at [872, 114] on button "Negro" at bounding box center [904, 121] width 64 height 30
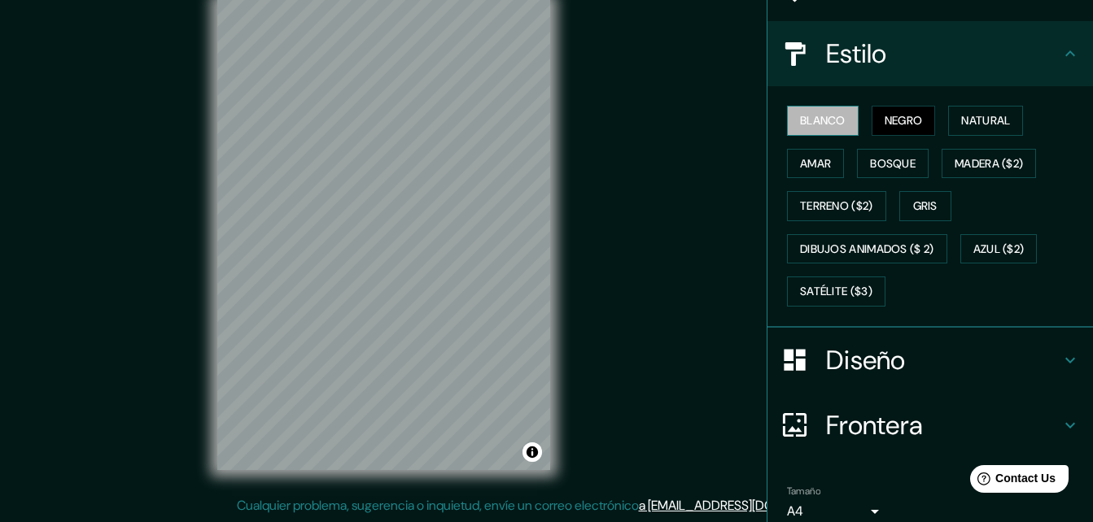
click at [815, 112] on font "Blanco" at bounding box center [823, 121] width 46 height 20
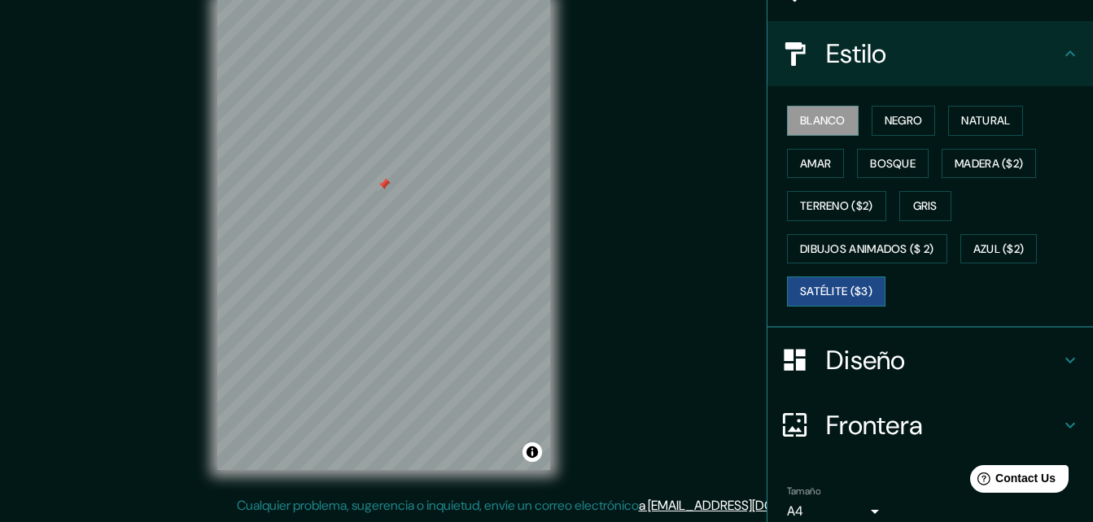
click at [844, 290] on font "Satélite ($3)" at bounding box center [836, 292] width 72 height 20
click at [1002, 243] on font "Azul ($2)" at bounding box center [998, 249] width 51 height 20
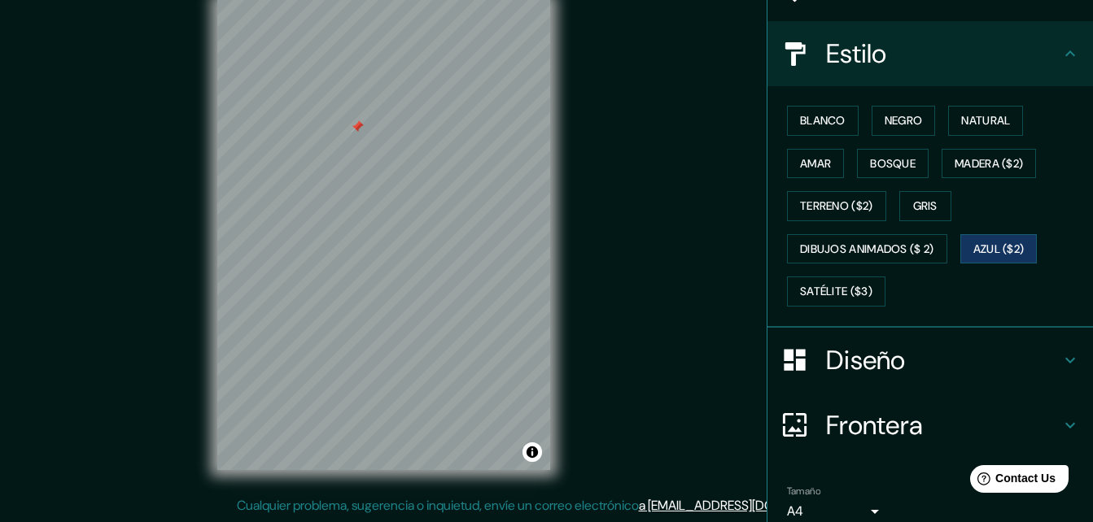
click at [909, 360] on h4 "Diseño" at bounding box center [943, 360] width 234 height 33
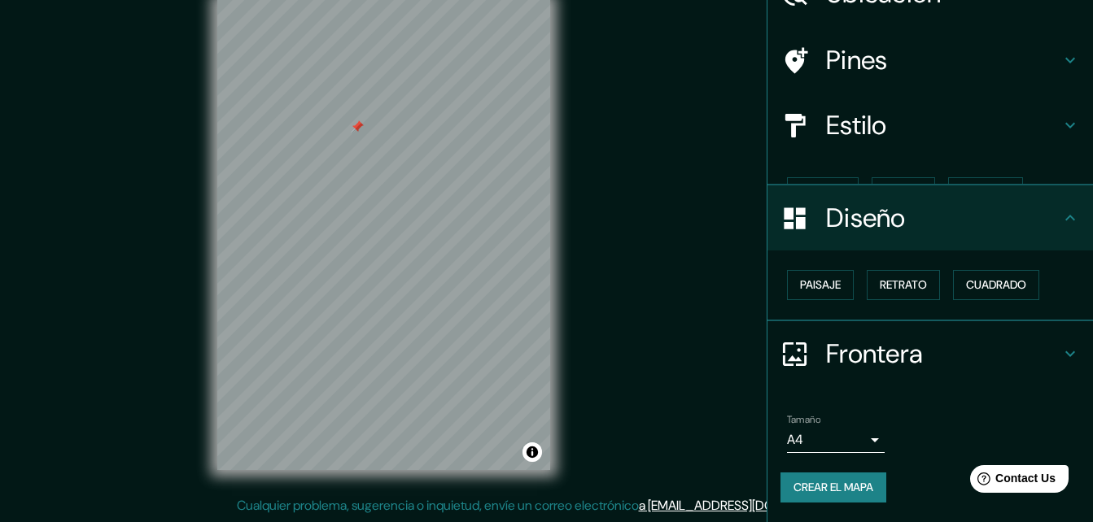
scroll to position [63, 0]
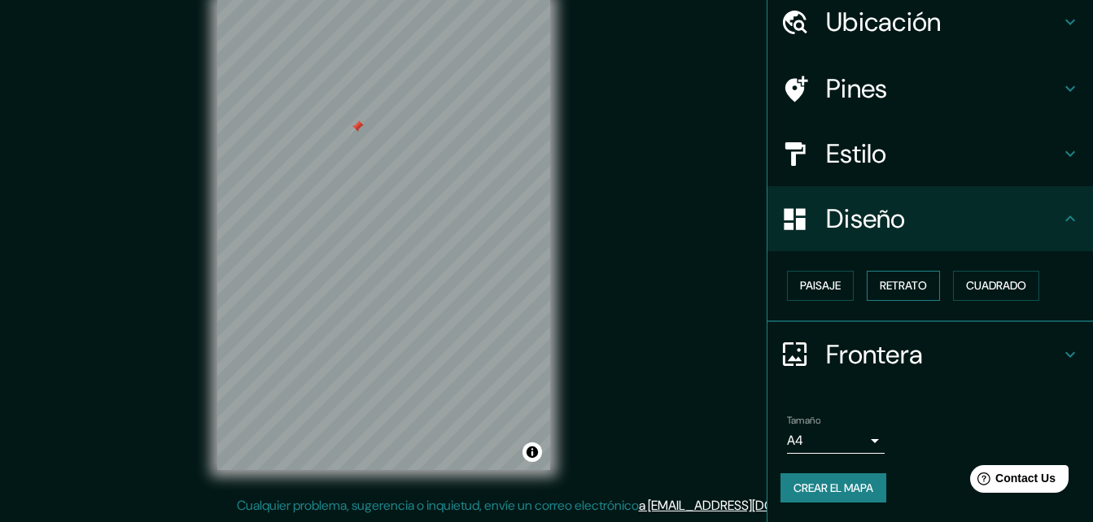
click at [903, 284] on font "Retrato" at bounding box center [903, 286] width 47 height 20
click at [896, 282] on font "Retrato" at bounding box center [903, 286] width 47 height 20
click at [800, 282] on font "Paisaje" at bounding box center [820, 286] width 41 height 20
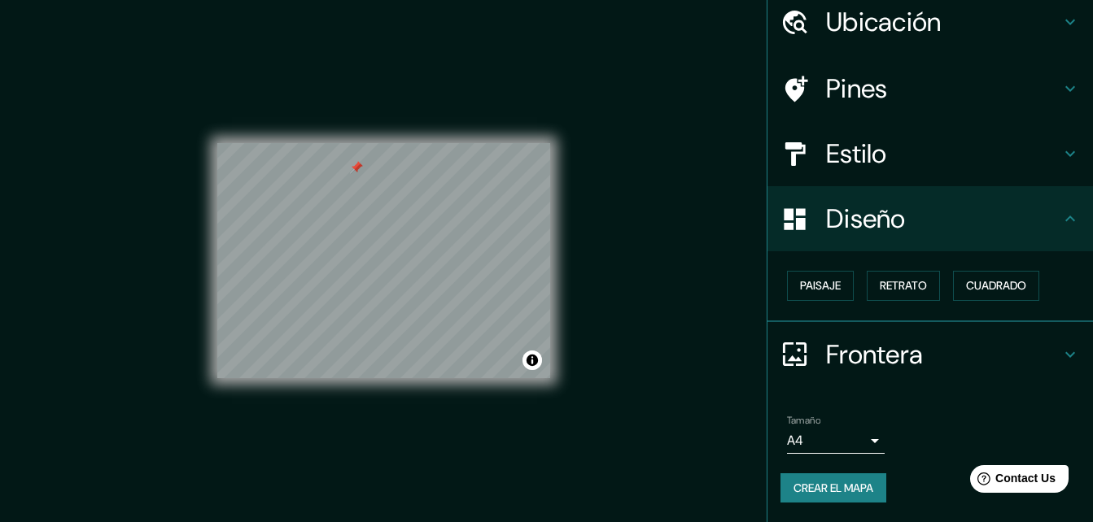
scroll to position [26, 0]
